Goal: Task Accomplishment & Management: Use online tool/utility

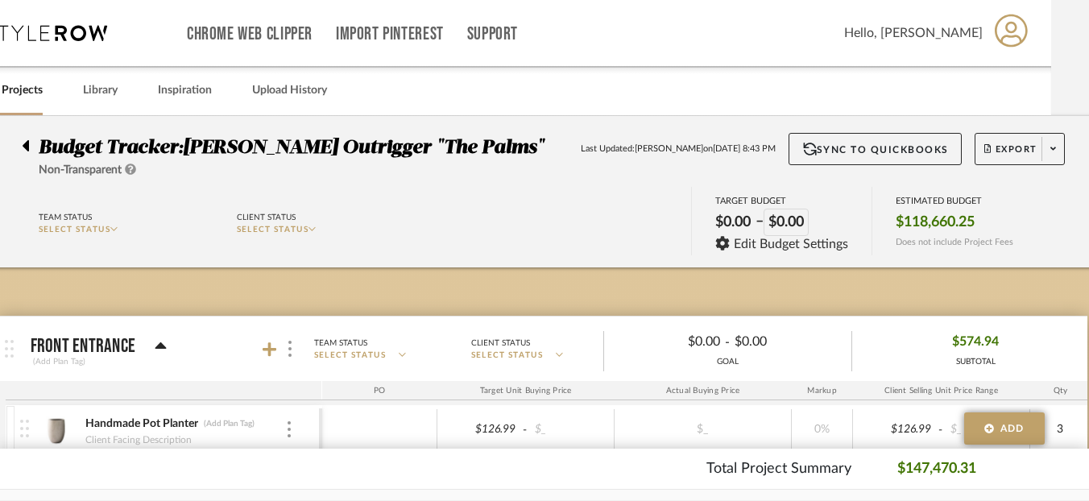
scroll to position [0, 71]
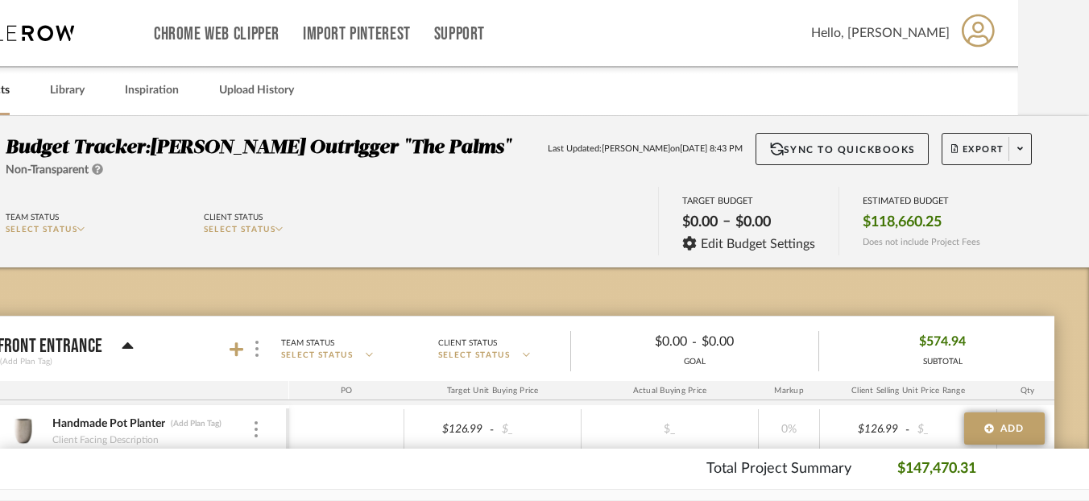
click at [977, 31] on icon at bounding box center [978, 30] width 33 height 33
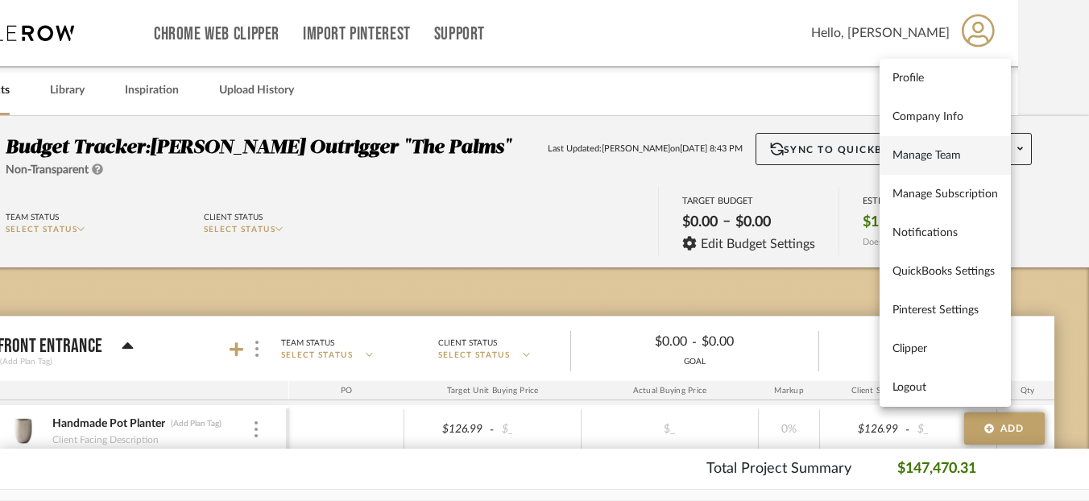
click at [935, 153] on span "Manage Team" at bounding box center [946, 155] width 106 height 14
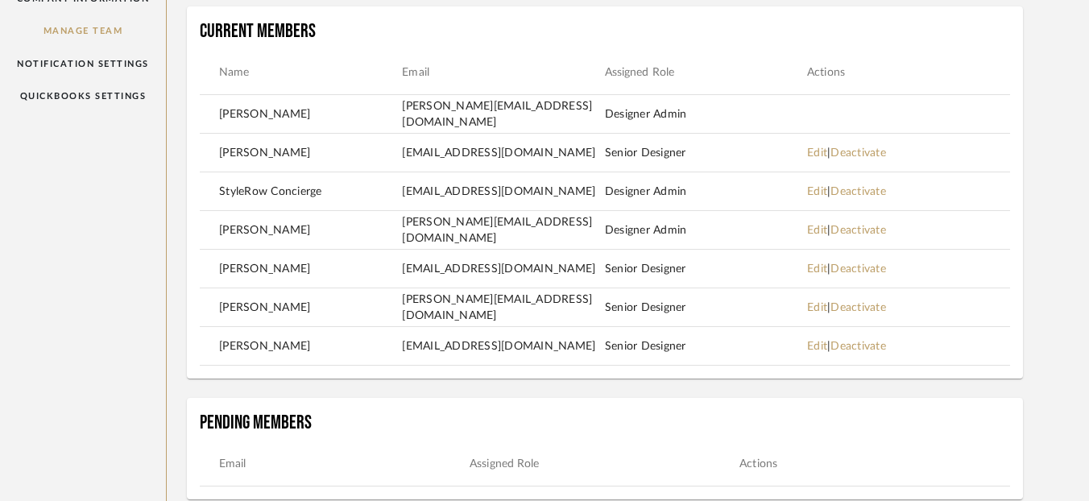
scroll to position [183, 71]
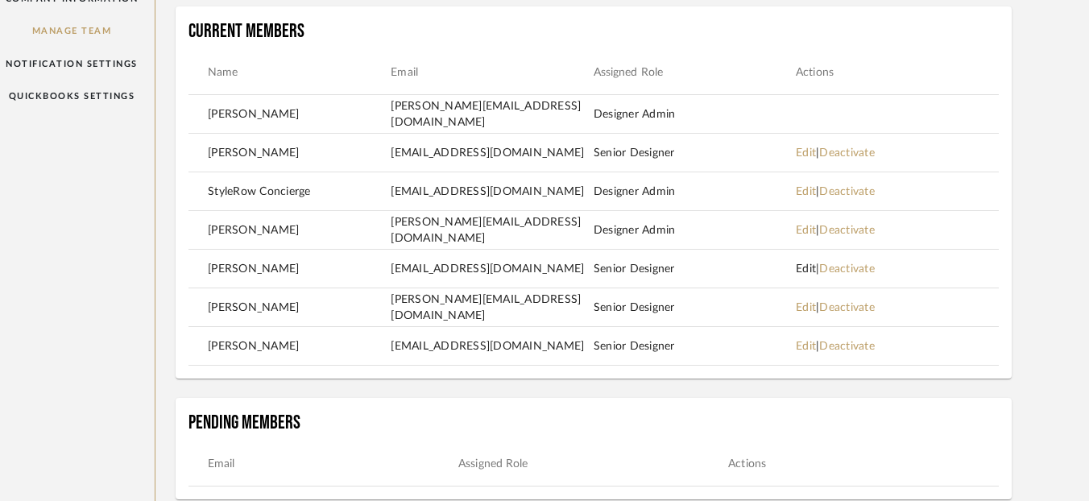
click at [803, 268] on link "Edit" at bounding box center [806, 268] width 20 height 11
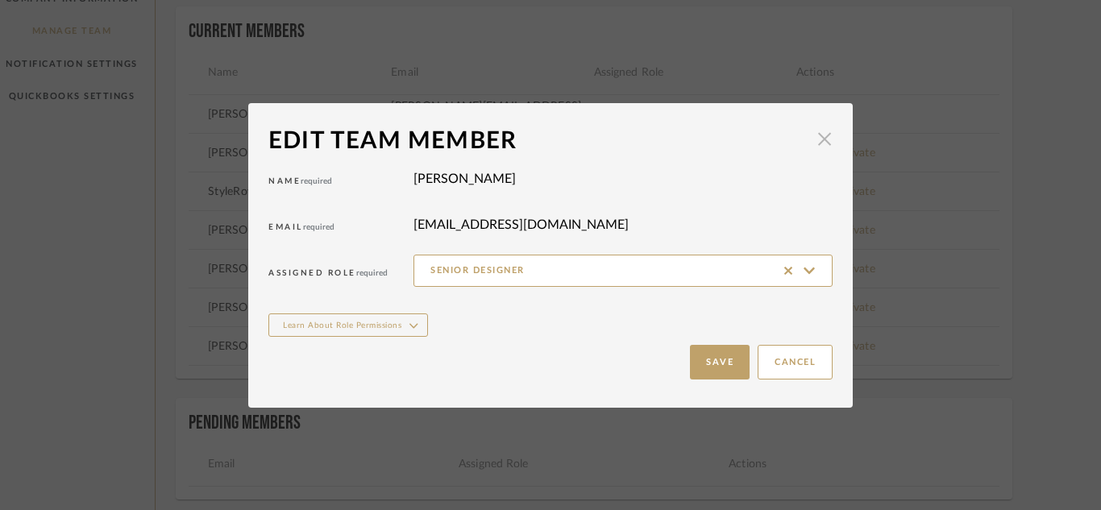
click at [814, 143] on span "button" at bounding box center [824, 139] width 32 height 32
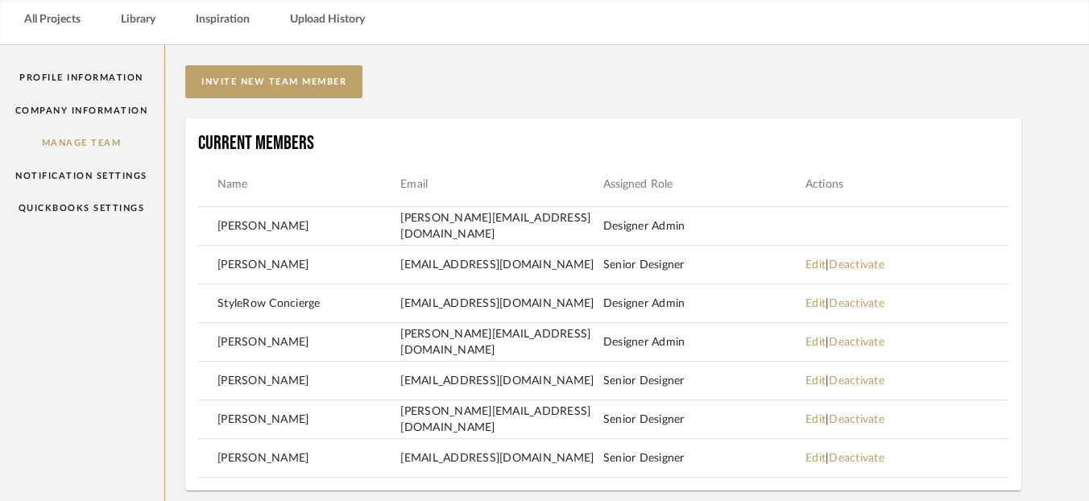
scroll to position [67, 62]
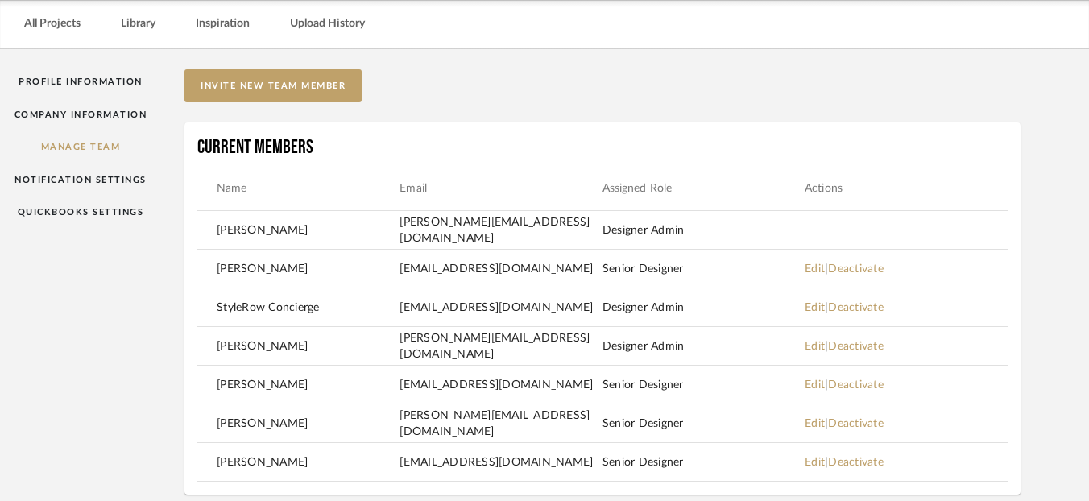
click at [458, 445] on mat-row "Mikaela Sosniecki JRdesign@tfoxinteriors.com Senior Designer Edit | Deactivate" at bounding box center [602, 462] width 811 height 39
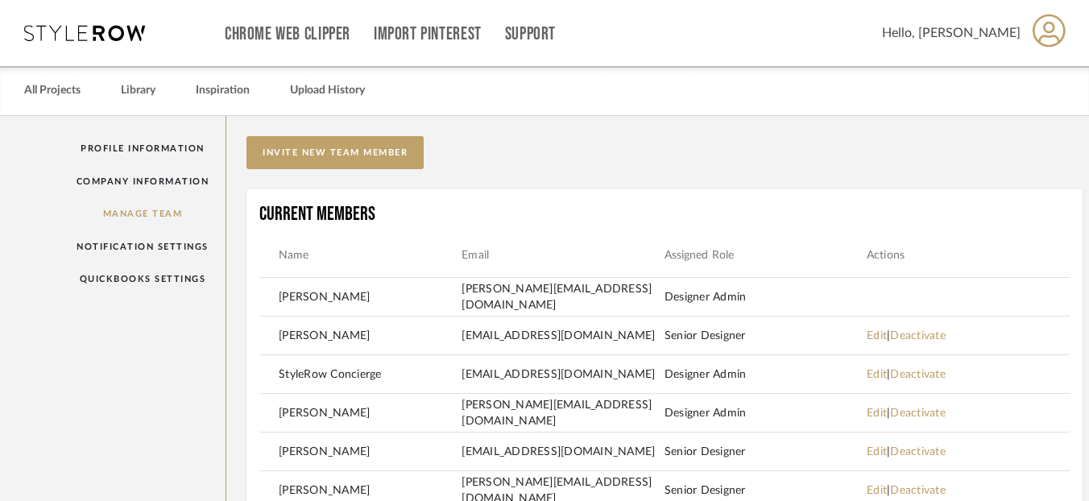
click at [45, 31] on icon at bounding box center [84, 33] width 121 height 16
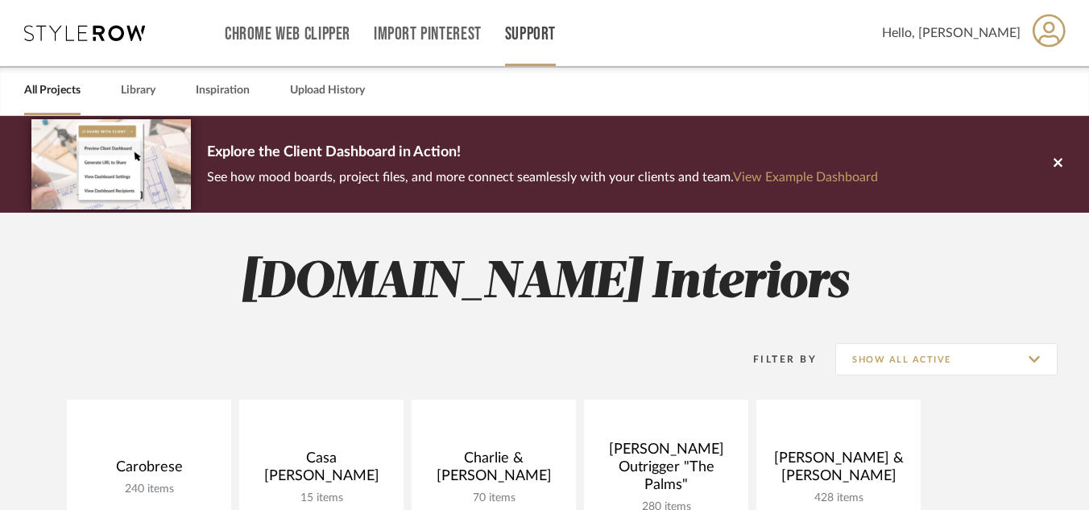
click at [533, 40] on link "Support" at bounding box center [530, 34] width 51 height 14
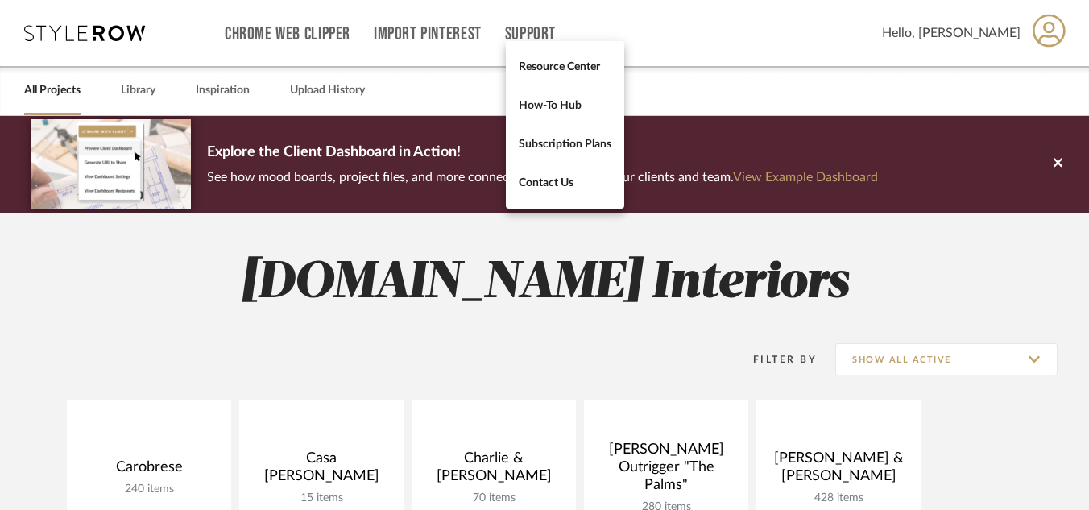
click at [438, 36] on div at bounding box center [544, 255] width 1089 height 510
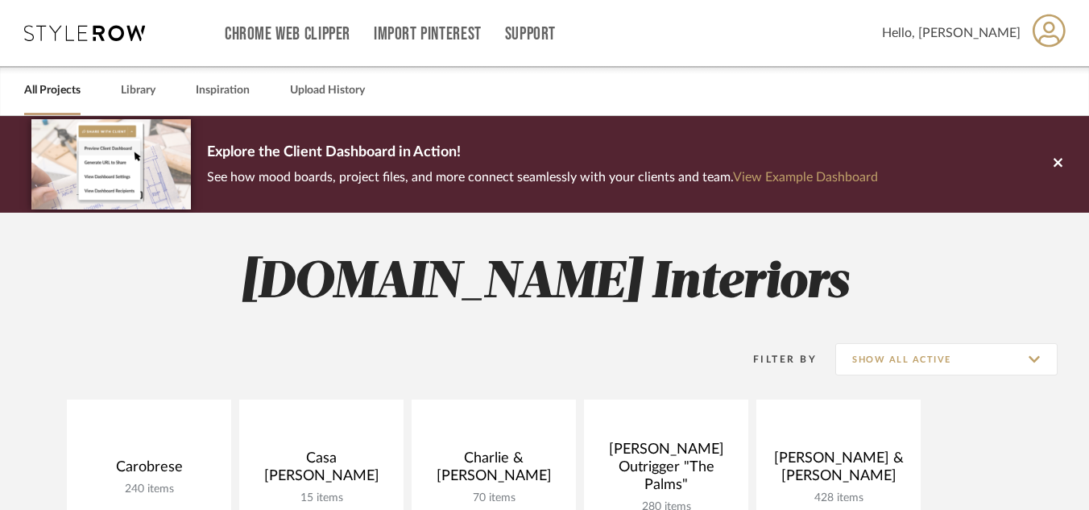
click at [438, 36] on link "Import Pinterest" at bounding box center [428, 34] width 108 height 14
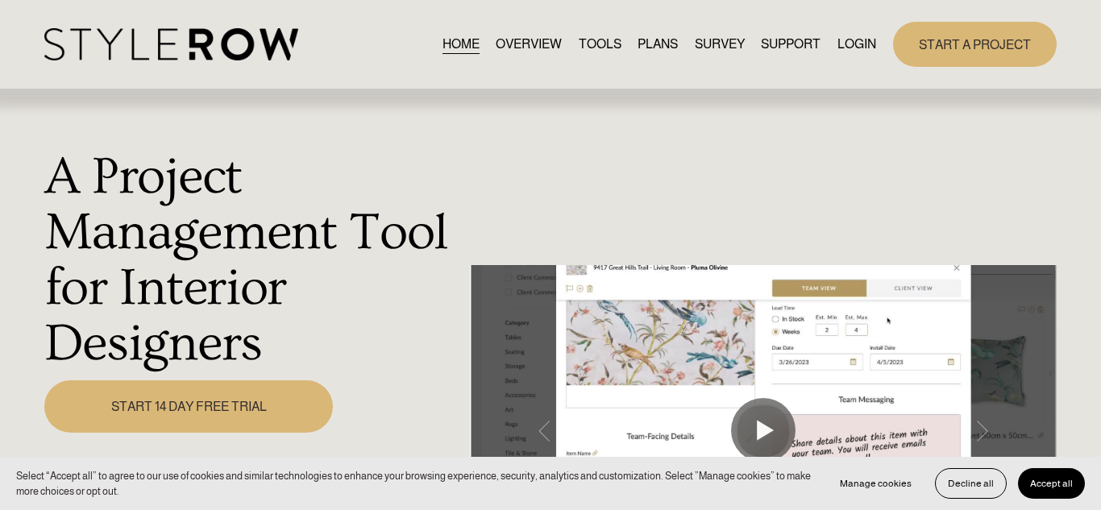
click at [851, 41] on link "LOGIN" at bounding box center [856, 44] width 39 height 22
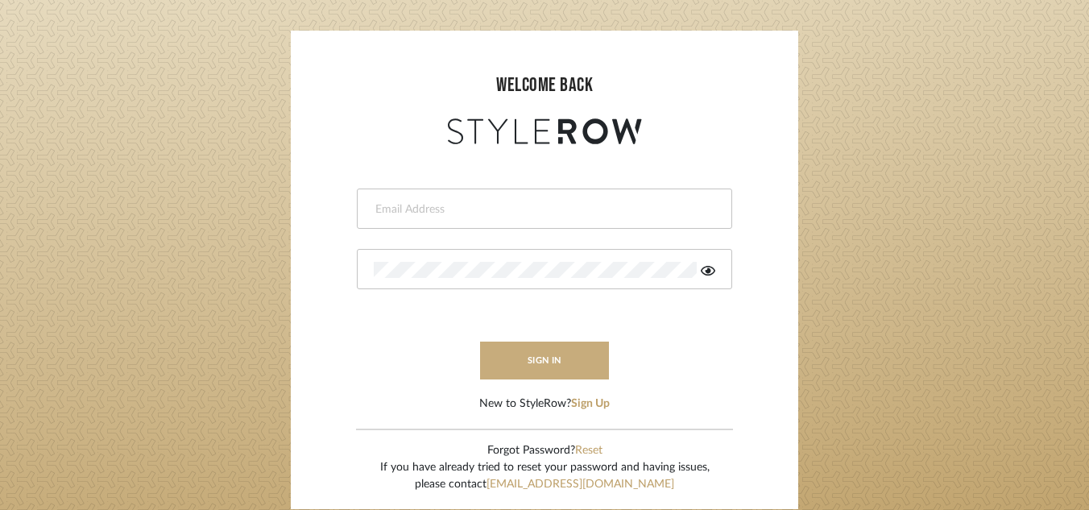
type input "[PERSON_NAME][EMAIL_ADDRESS][DOMAIN_NAME]"
click at [533, 358] on button "sign in" at bounding box center [544, 361] width 129 height 38
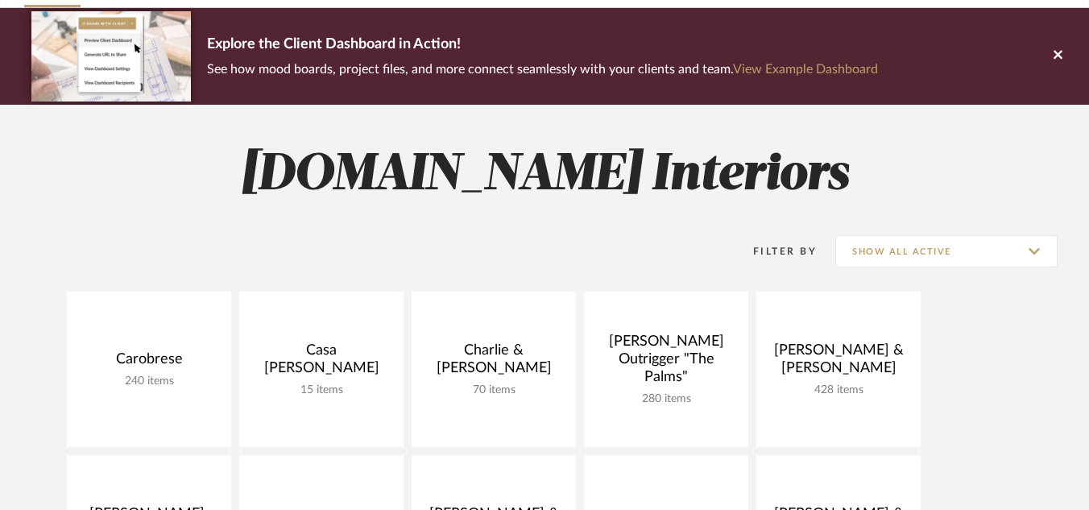
scroll to position [100, 0]
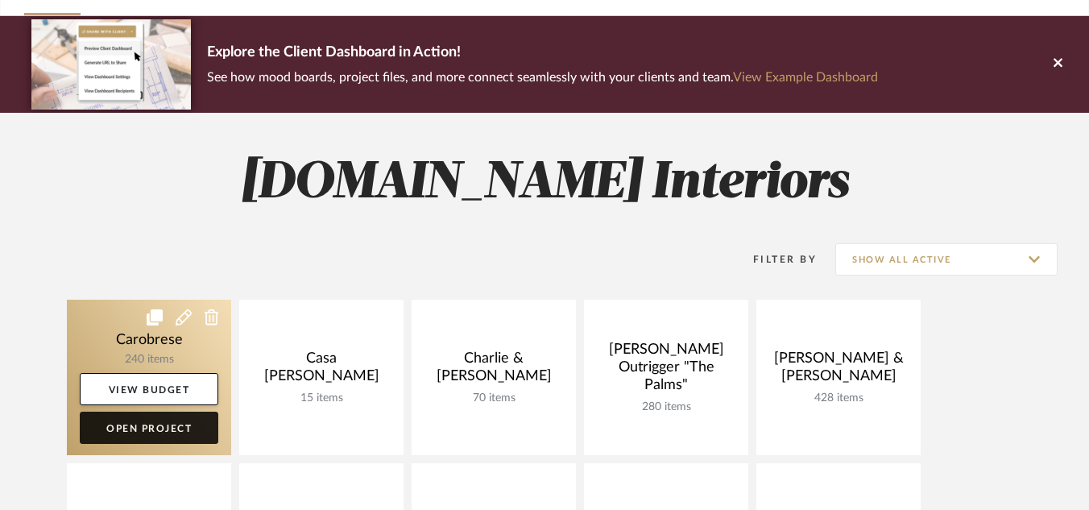
click at [131, 421] on link "Open Project" at bounding box center [149, 428] width 139 height 32
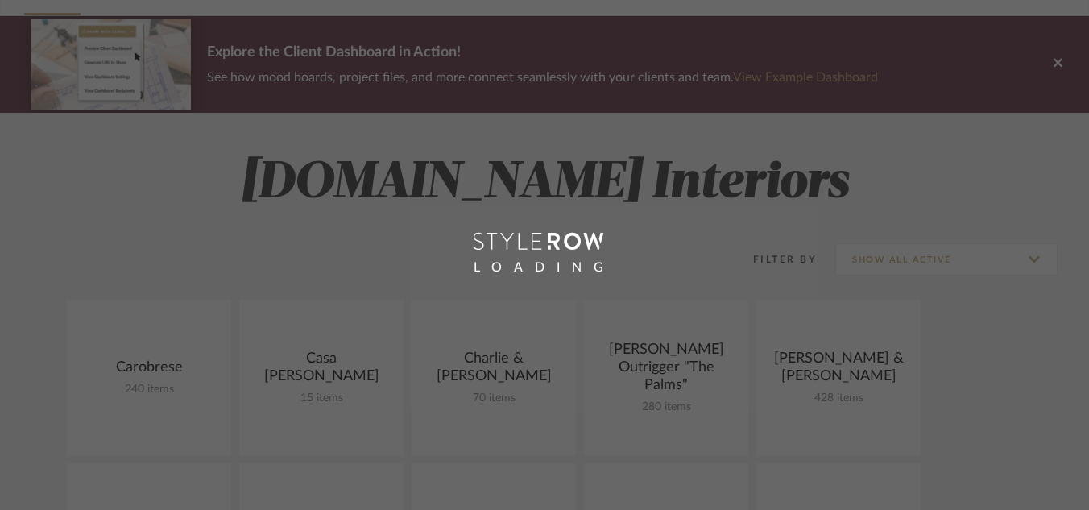
click at [131, 425] on div "LOADING" at bounding box center [544, 255] width 1089 height 510
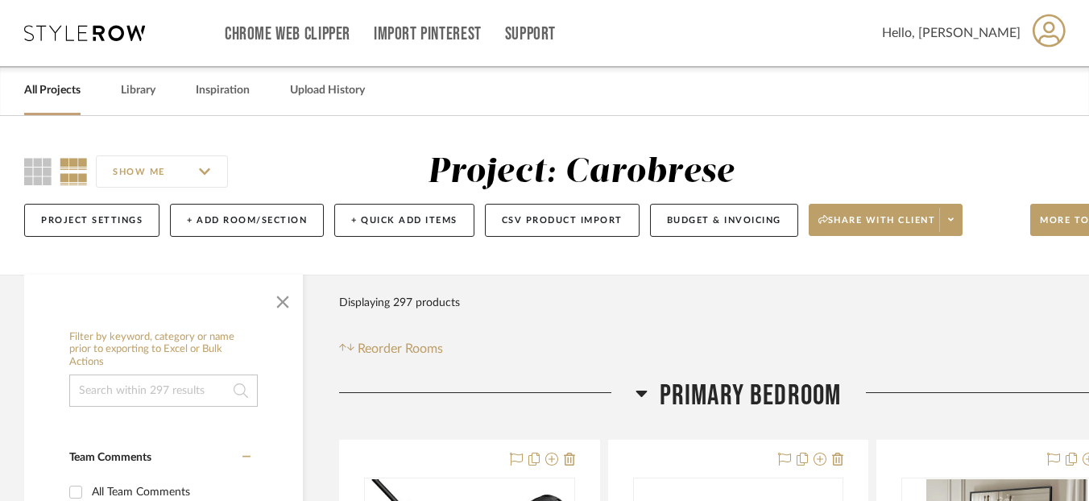
scroll to position [0, 71]
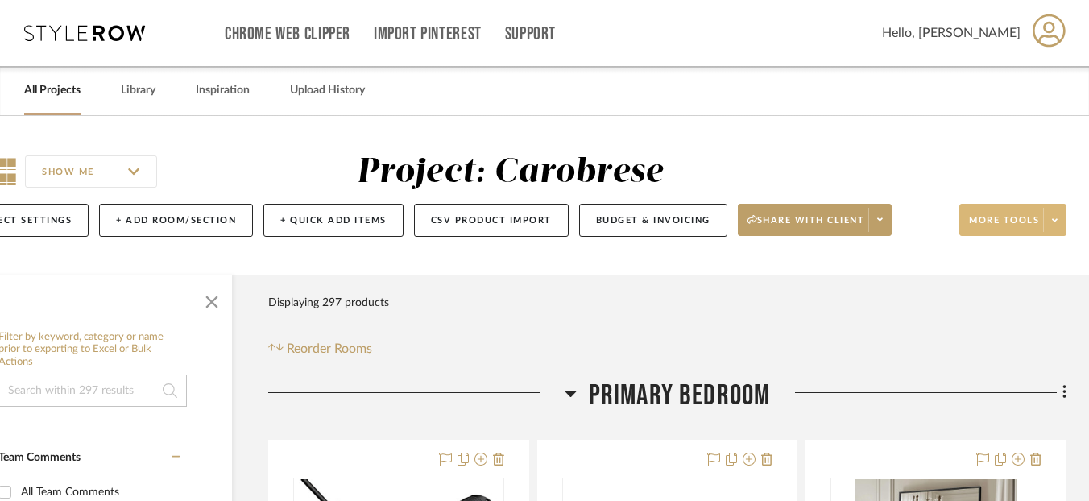
click at [1051, 213] on span at bounding box center [1054, 220] width 23 height 24
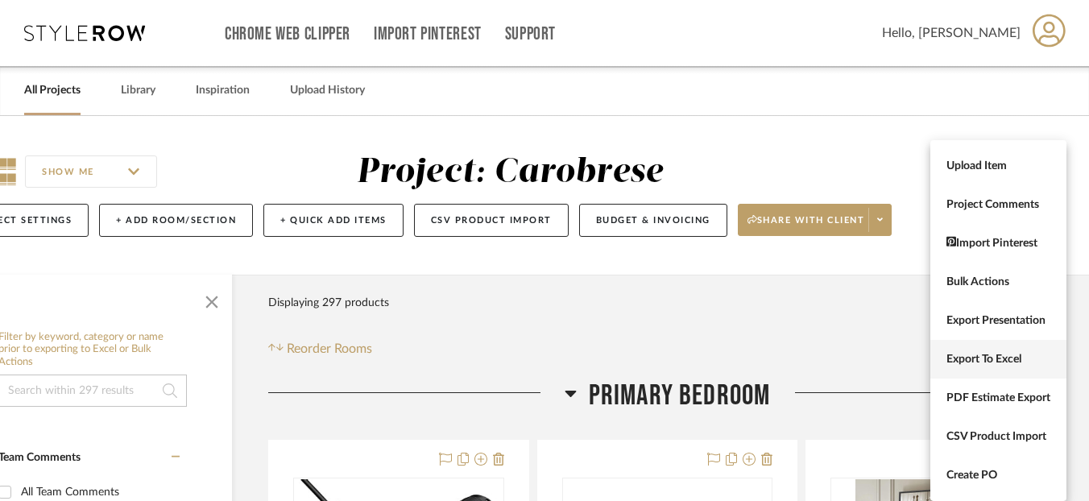
click at [964, 359] on span "Export To Excel" at bounding box center [999, 360] width 104 height 14
